Goal: Feedback & Contribution: Leave review/rating

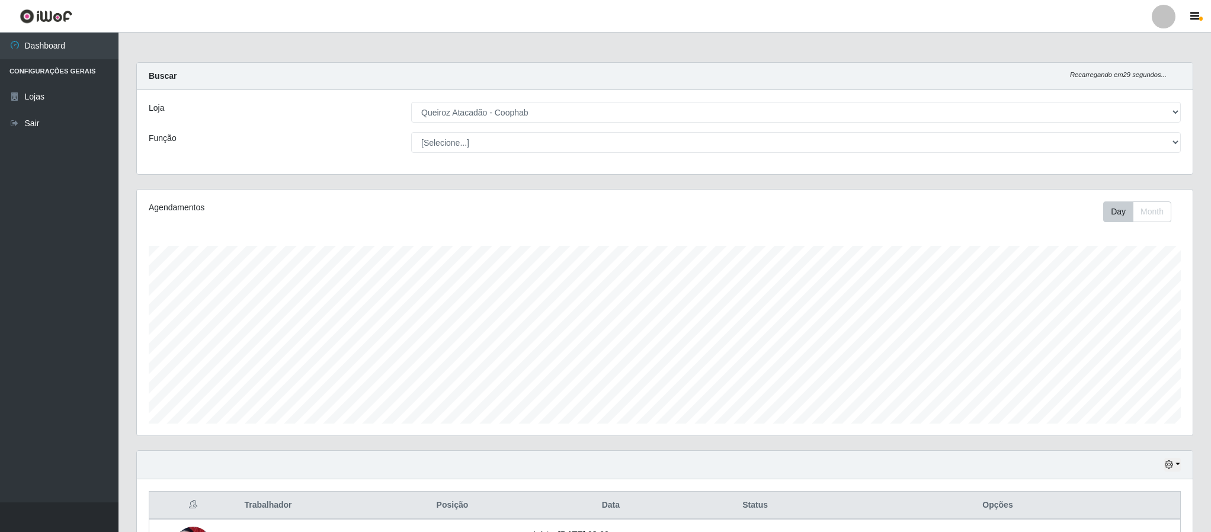
select select "463"
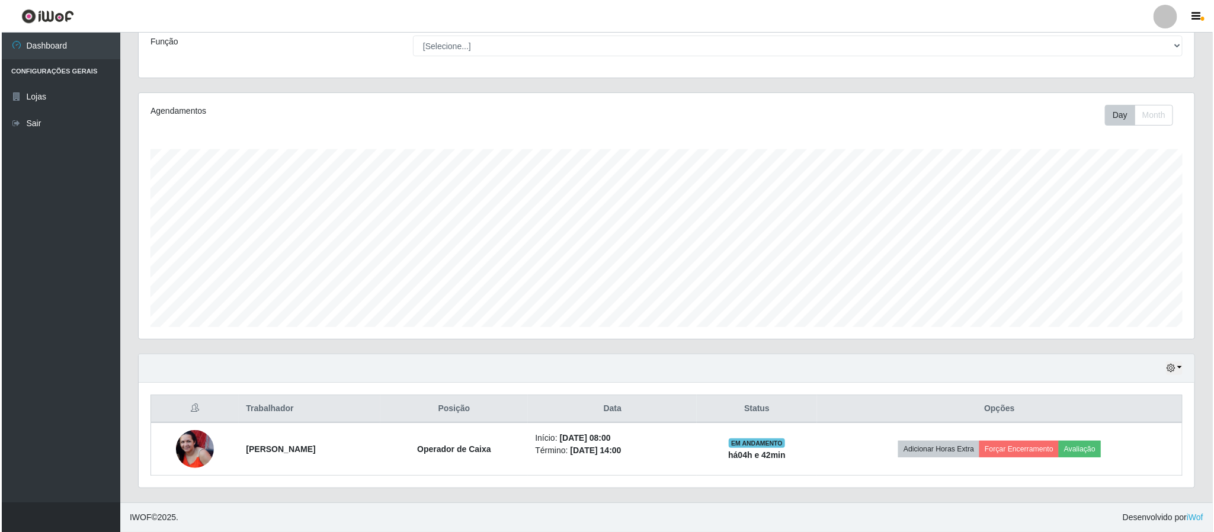
scroll to position [247, 1055]
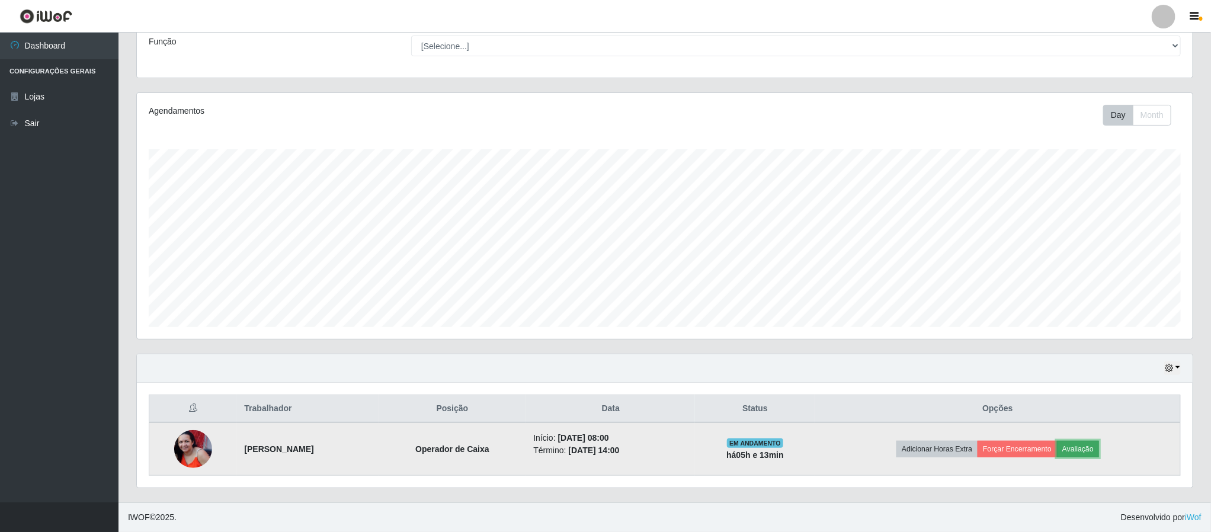
click at [1094, 450] on button "Avaliação" at bounding box center [1078, 449] width 42 height 17
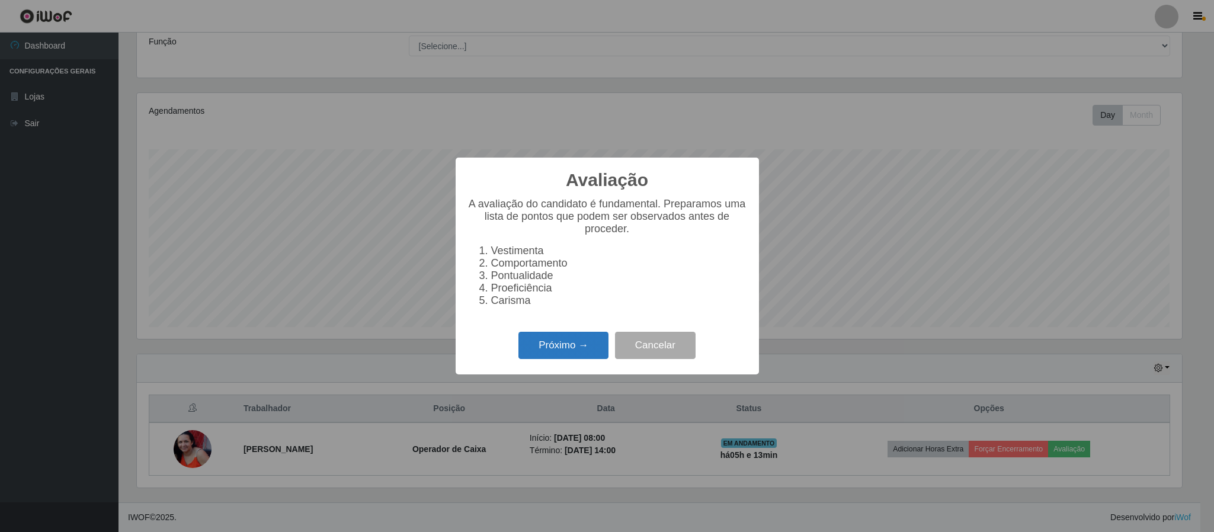
click at [574, 354] on button "Próximo →" at bounding box center [564, 346] width 90 height 28
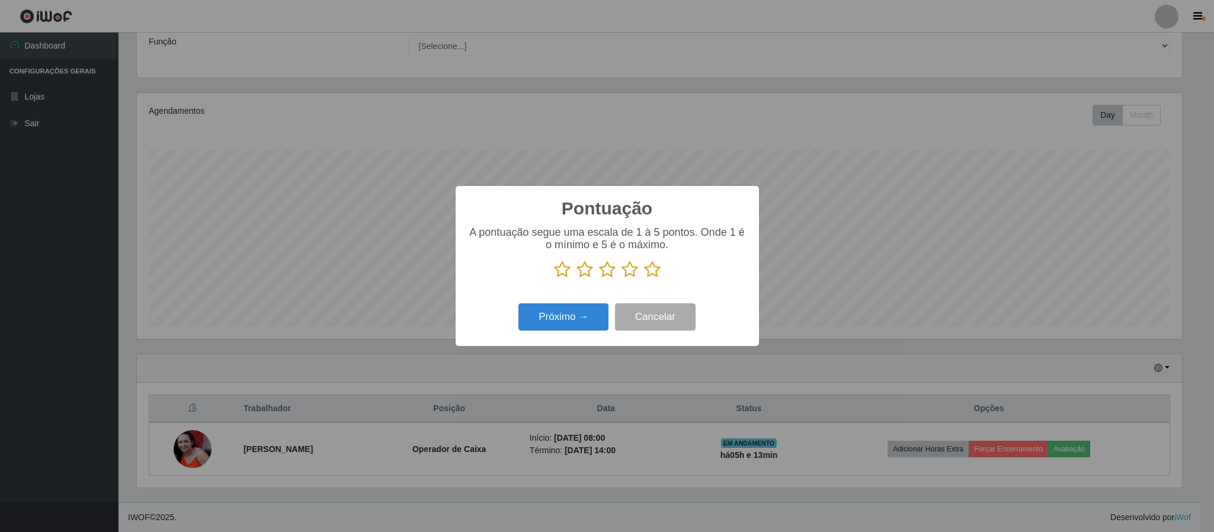
click at [647, 274] on icon at bounding box center [652, 270] width 17 height 18
click at [644, 279] on input "radio" at bounding box center [644, 279] width 0 height 0
click at [548, 341] on div "Pontuação × A pontuação segue uma escala de 1 à 5 pontos. Onde 1 é o mínimo e 5…" at bounding box center [607, 265] width 303 height 159
click at [557, 329] on button "Próximo →" at bounding box center [564, 317] width 90 height 28
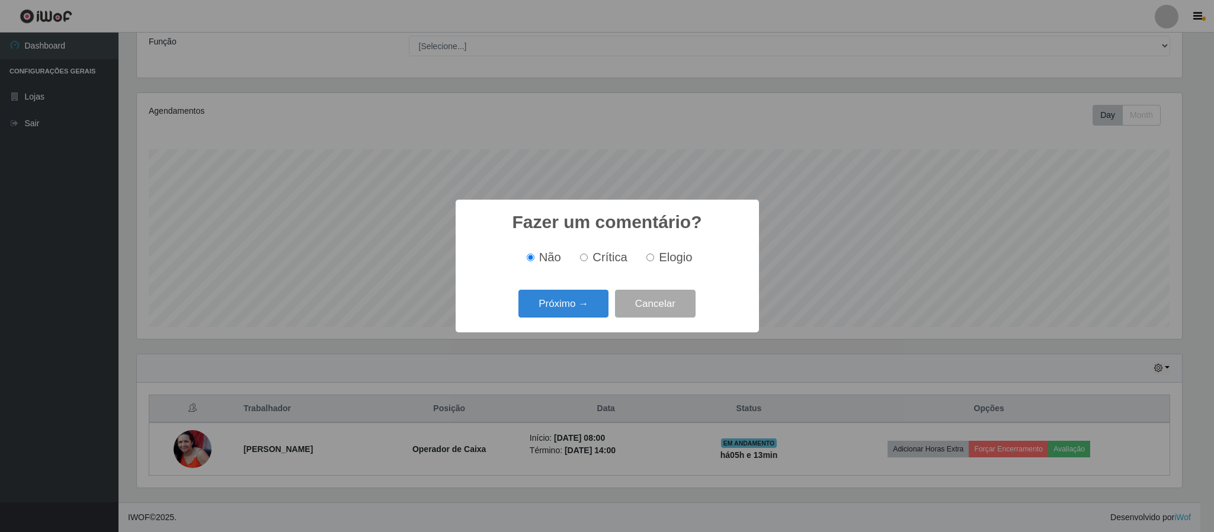
drag, startPoint x: 646, startPoint y: 258, endPoint x: 633, endPoint y: 261, distance: 13.4
click at [647, 258] on input "Elogio" at bounding box center [651, 258] width 8 height 8
radio input "true"
click at [589, 300] on button "Próximo →" at bounding box center [564, 304] width 90 height 28
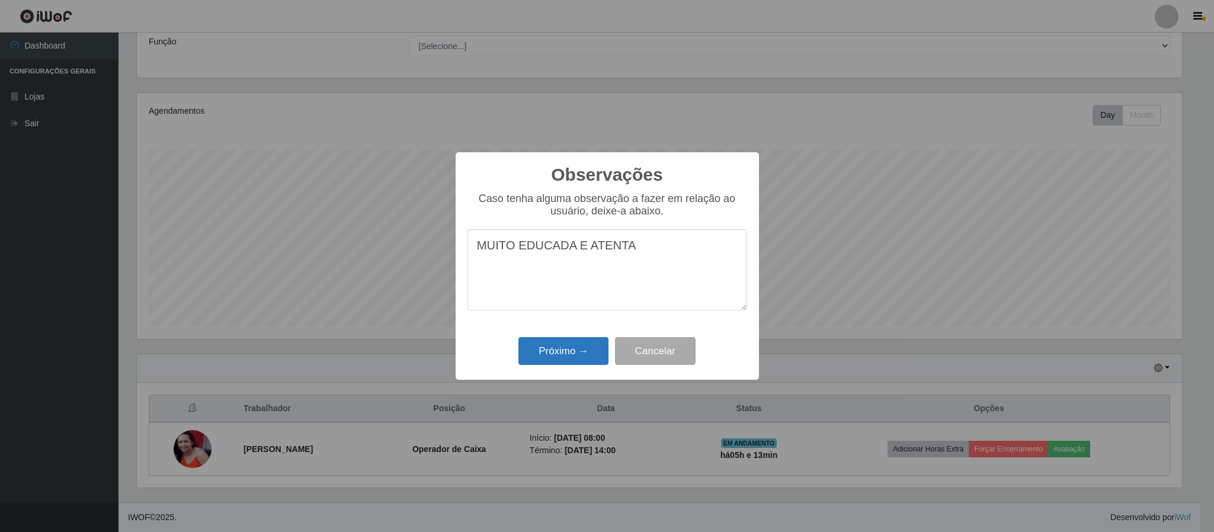
type textarea "MUITO EDUCADA E ATENTA"
click at [558, 354] on button "Próximo →" at bounding box center [564, 351] width 90 height 28
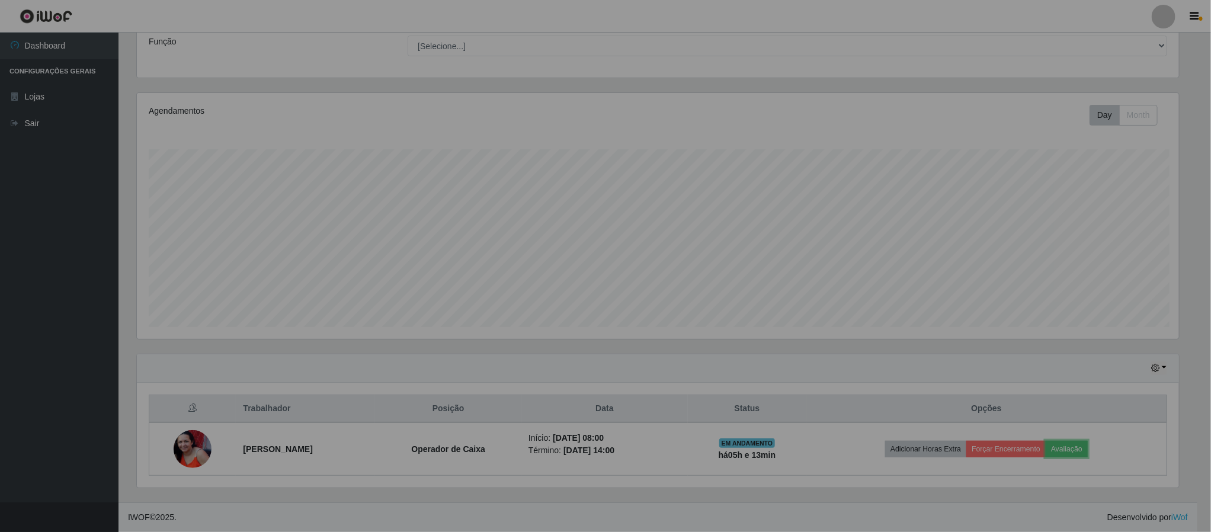
scroll to position [247, 1055]
